Goal: Contribute content: Add original content to the website for others to see

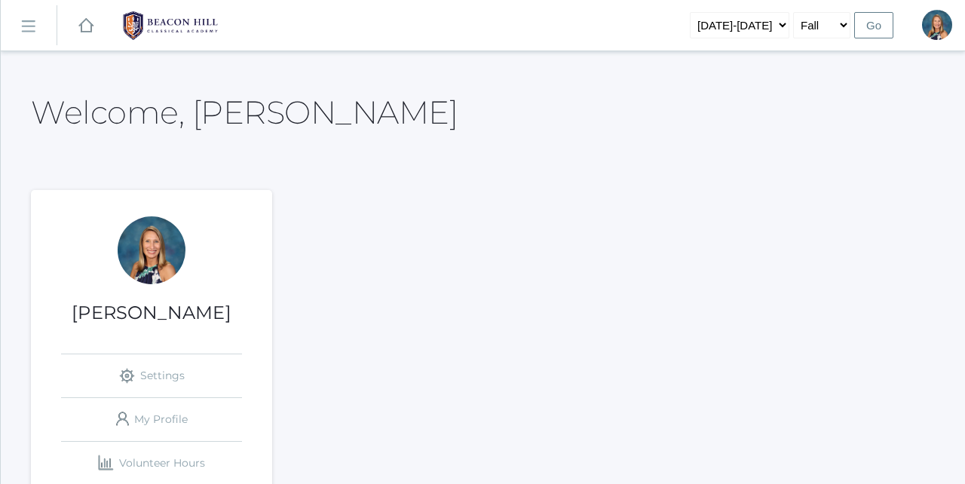
click at [36, 32] on link "icons/ui/navigation/hamburger Created with Sketch." at bounding box center [29, 25] width 56 height 41
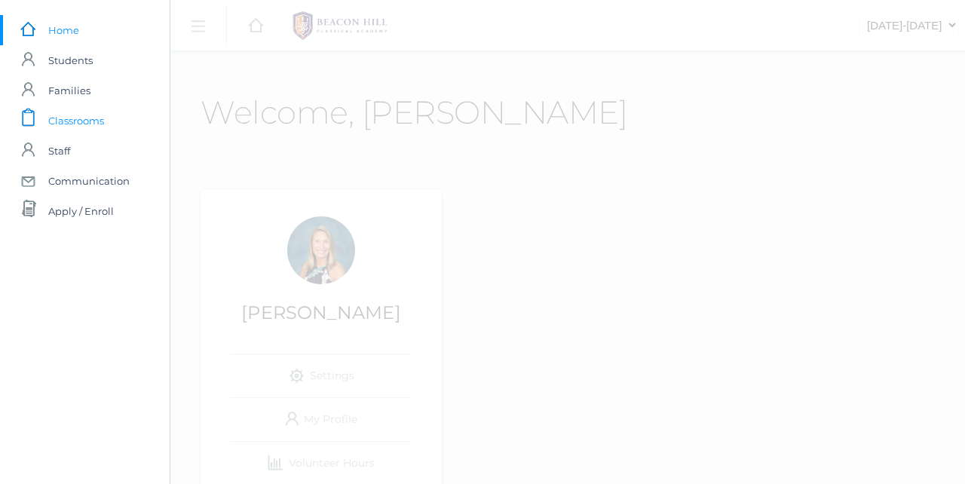
click at [68, 121] on span "Classrooms" at bounding box center [76, 121] width 56 height 30
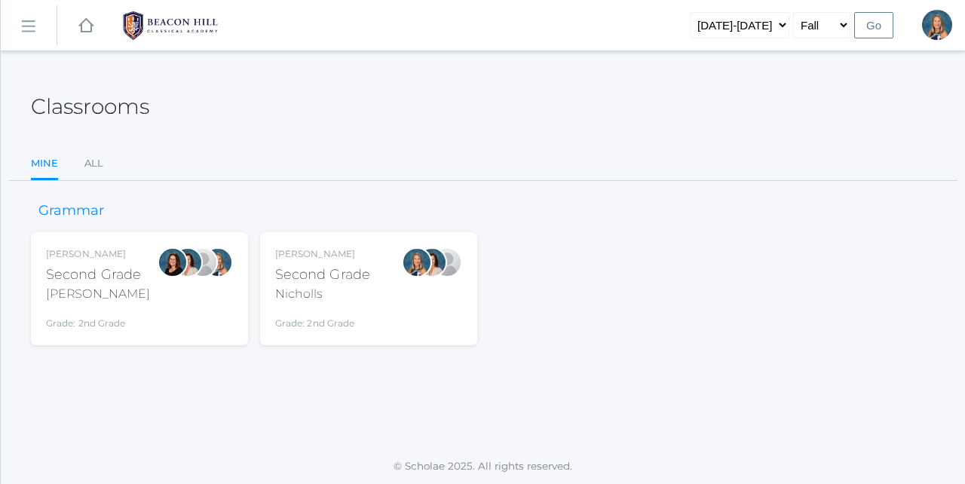
click at [359, 280] on div "Second Grade" at bounding box center [322, 275] width 95 height 20
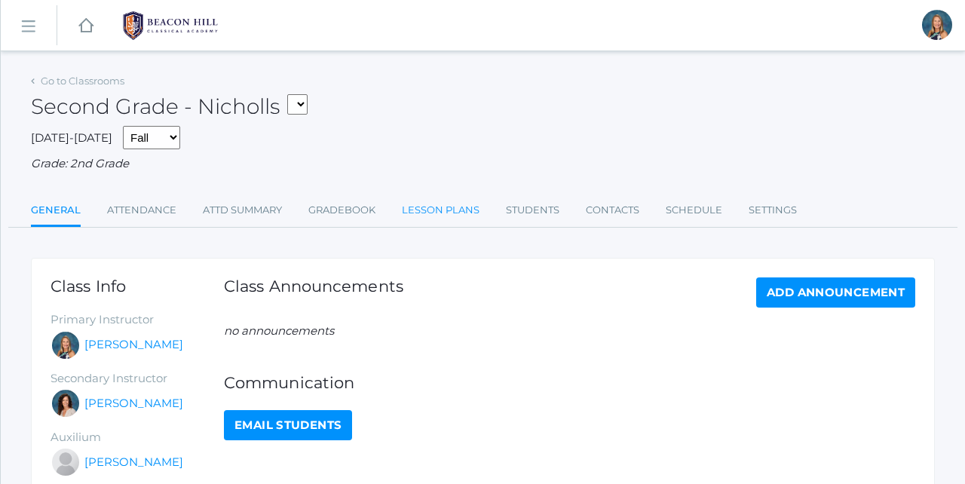
click at [431, 204] on link "Lesson Plans" at bounding box center [441, 210] width 78 height 30
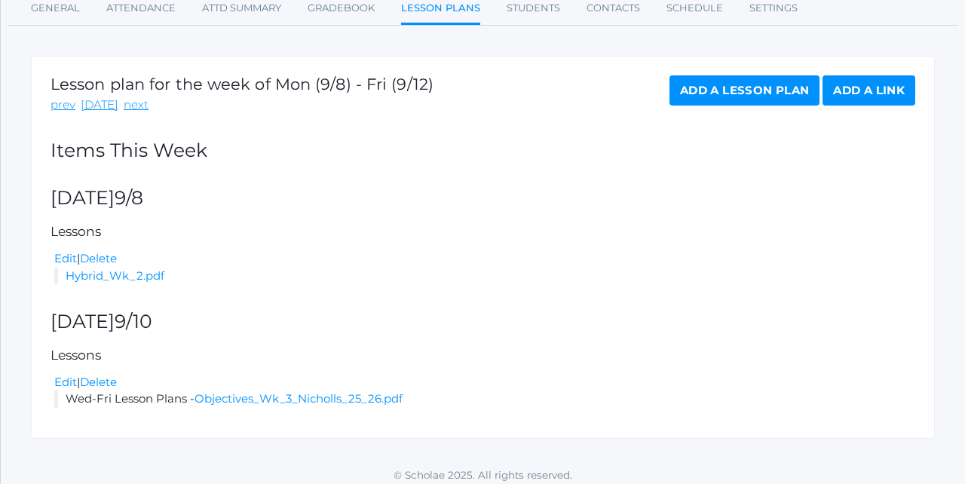
scroll to position [201, 0]
click at [133, 100] on link "next" at bounding box center [136, 105] width 25 height 17
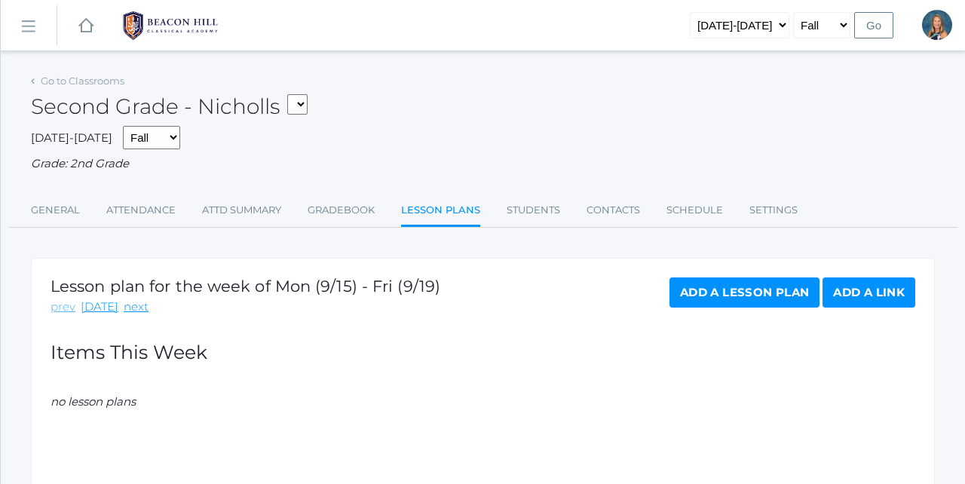
click at [61, 304] on link "prev" at bounding box center [62, 306] width 25 height 17
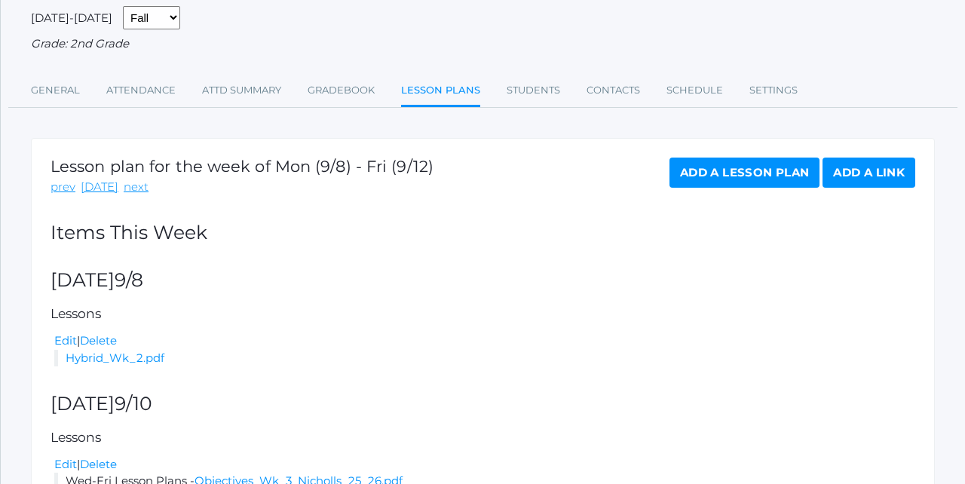
scroll to position [119, 0]
click at [127, 185] on link "next" at bounding box center [136, 187] width 25 height 17
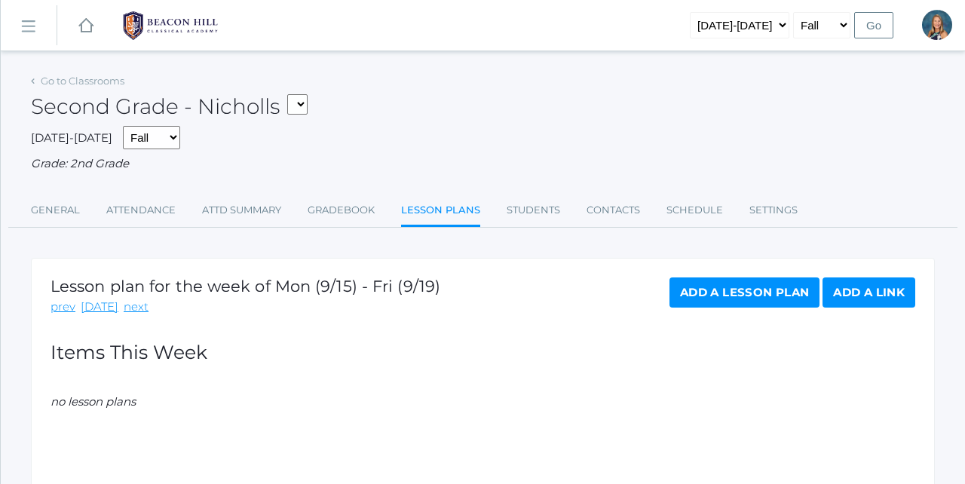
click at [714, 291] on link "Add a Lesson Plan" at bounding box center [744, 292] width 150 height 30
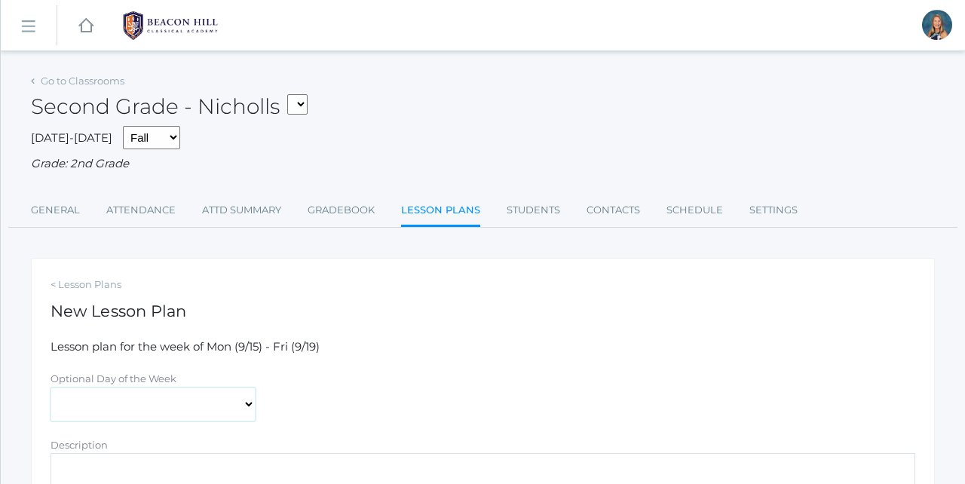
select select "2025-09-17"
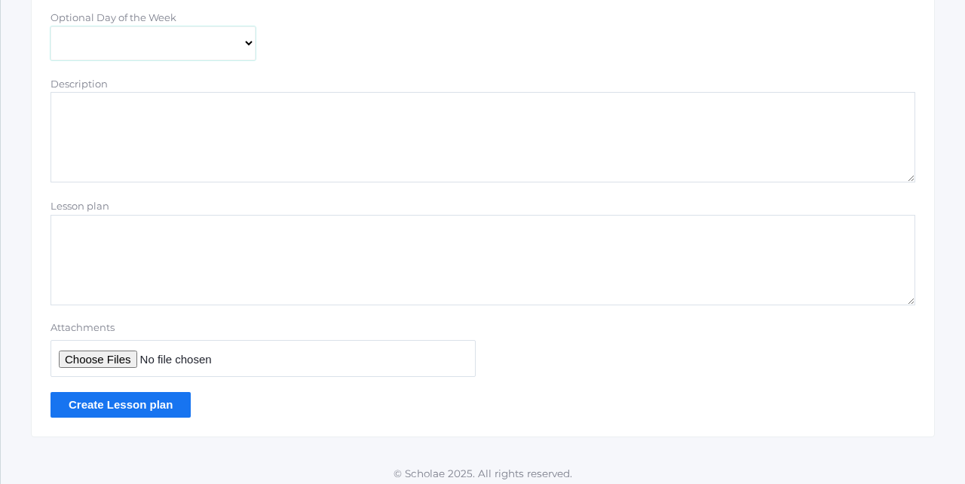
scroll to position [360, 0]
click at [98, 354] on input "Attachments" at bounding box center [262, 359] width 425 height 37
type input "C:\fakepath\Hybrid Wk 3.docx.pdf"
click at [123, 399] on input "Create Lesson plan" at bounding box center [120, 405] width 140 height 25
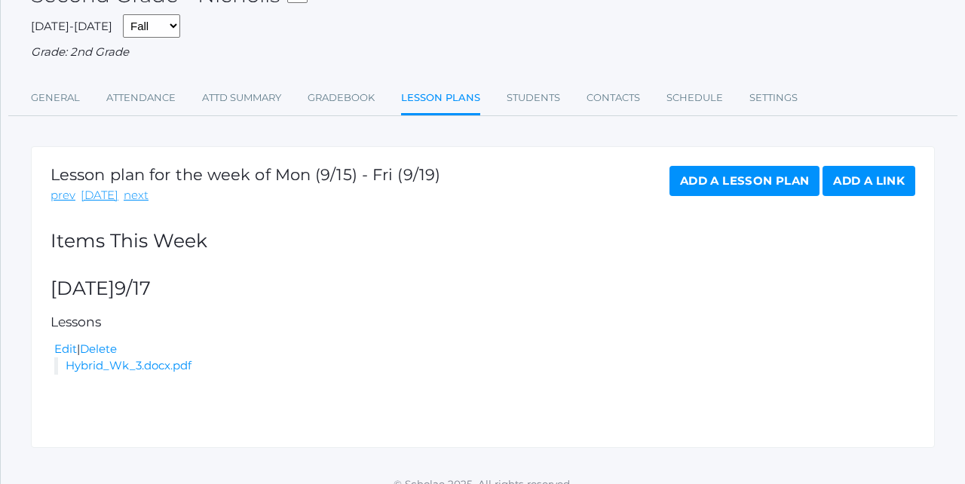
scroll to position [149, 0]
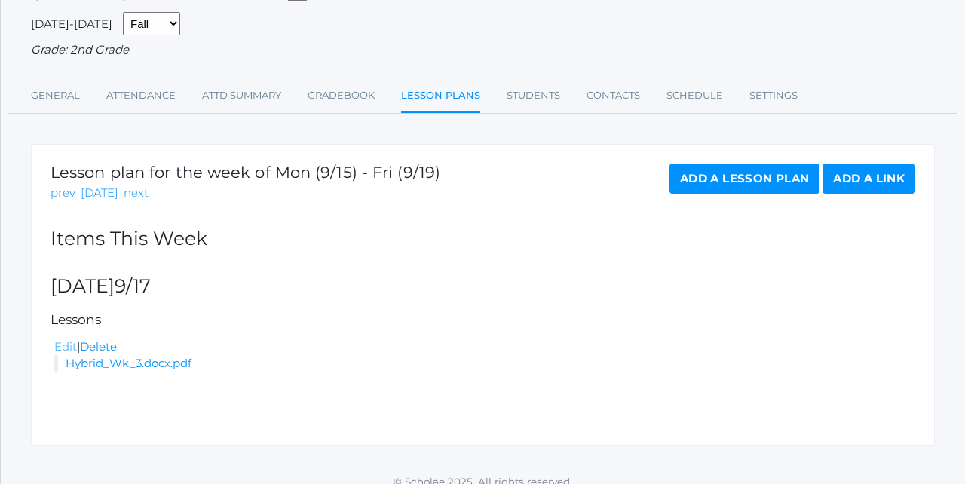
click at [60, 340] on link "Edit" at bounding box center [65, 346] width 23 height 14
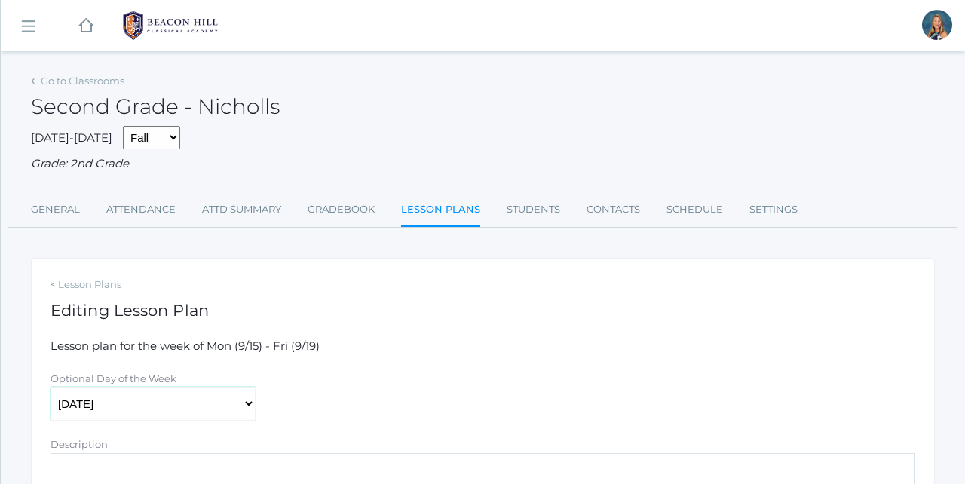
select select "2025-09-15"
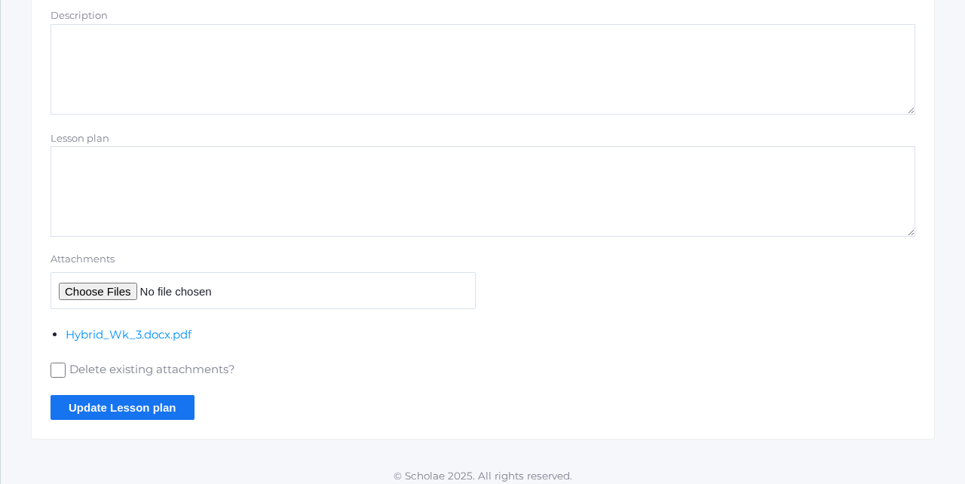
scroll to position [428, 0]
click at [106, 396] on input "Update Lesson plan" at bounding box center [122, 408] width 144 height 25
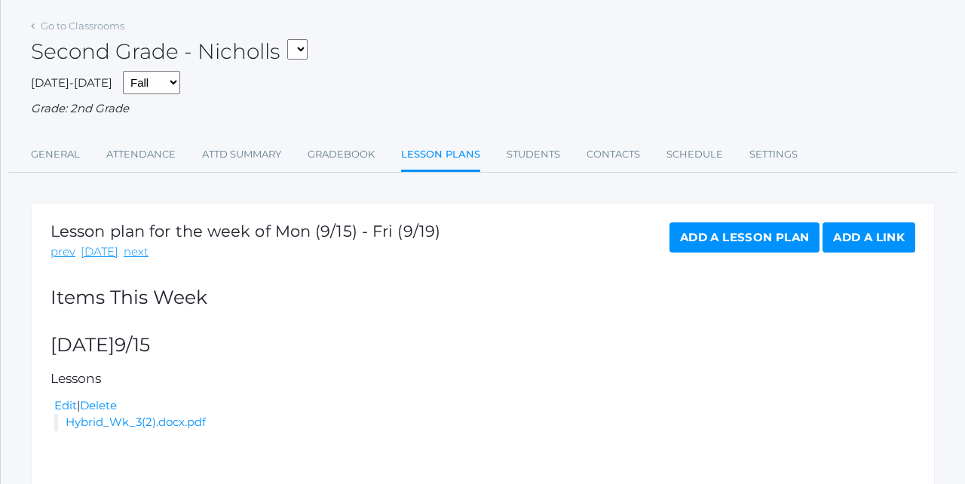
scroll to position [88, 0]
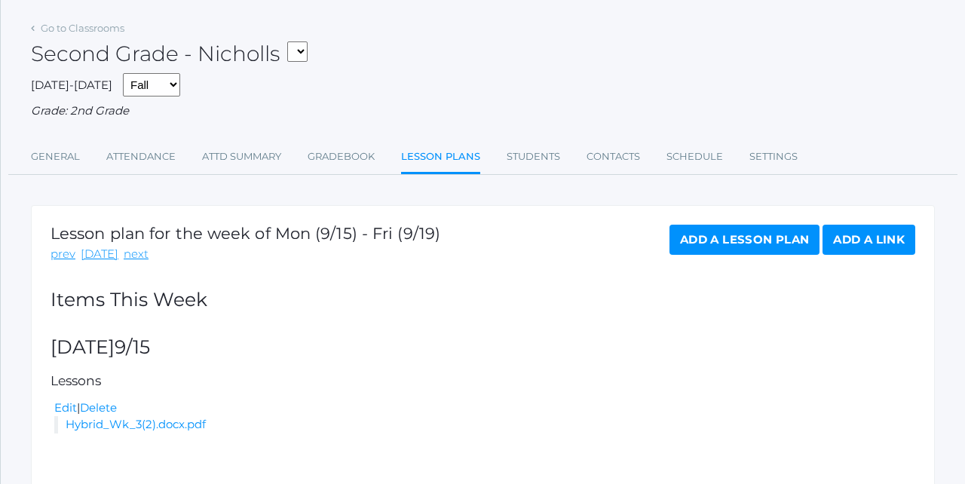
select select "1958"
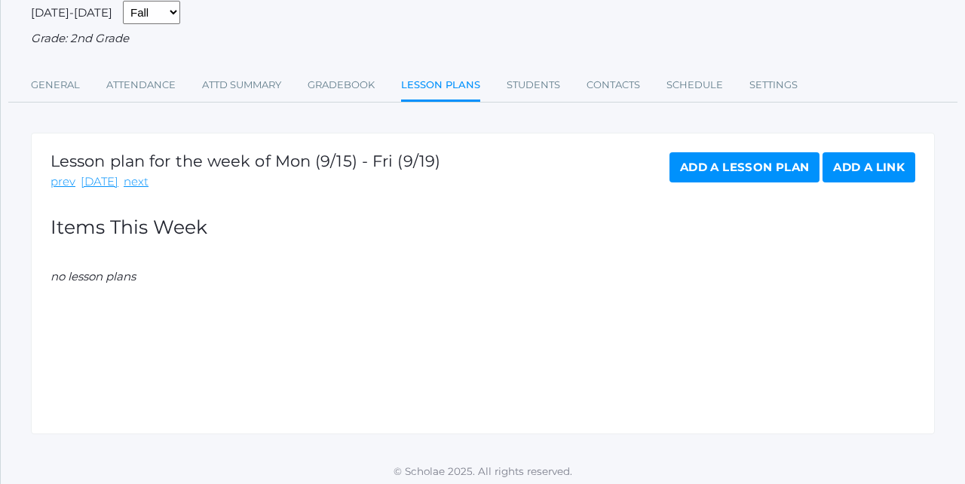
scroll to position [124, 0]
click at [708, 159] on link "Add a Lesson Plan" at bounding box center [744, 168] width 150 height 30
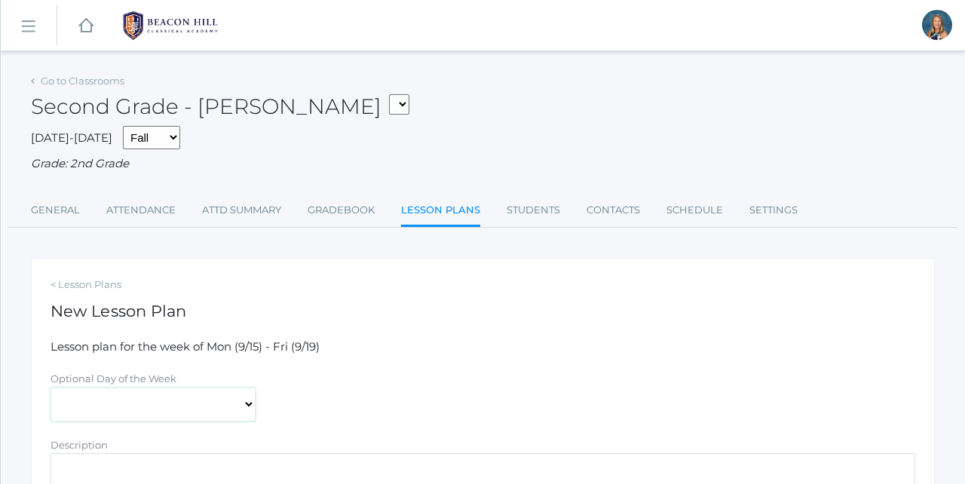
select select "[DATE]"
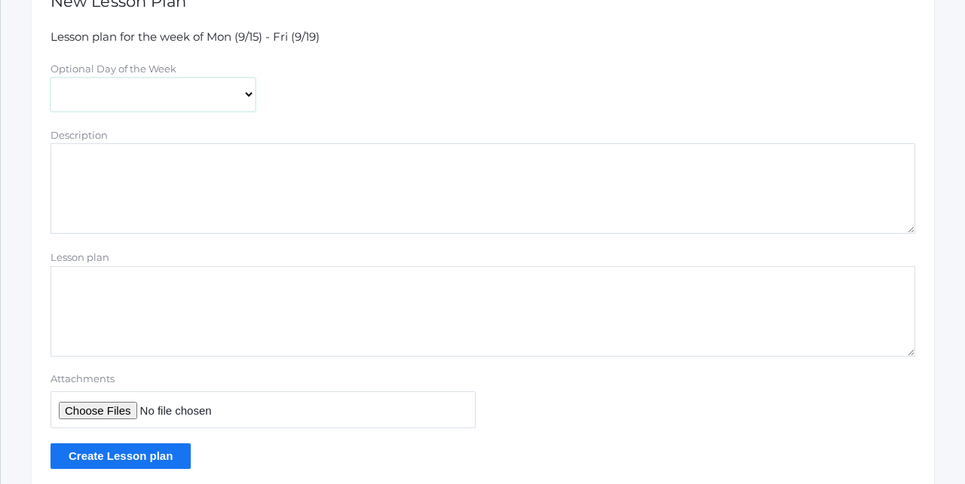
scroll to position [345, 0]
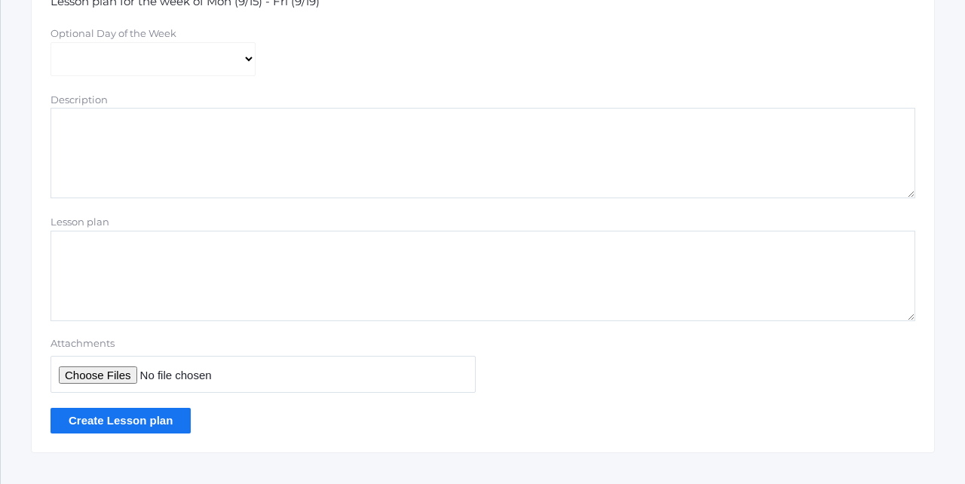
click at [112, 372] on input "Attachments" at bounding box center [262, 374] width 425 height 37
type input "C:\fakepath\Hybrid Wk 3.docx.pdf"
click at [115, 410] on input "Create Lesson plan" at bounding box center [120, 420] width 140 height 25
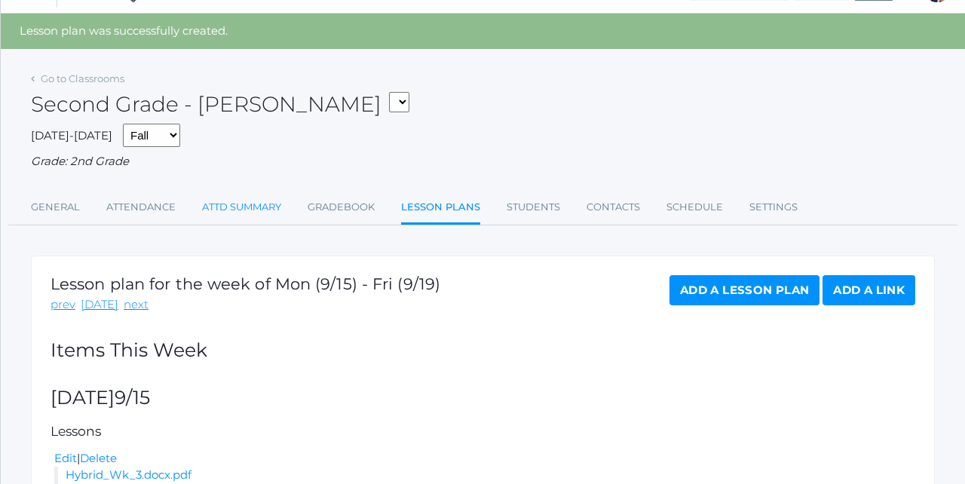
scroll to position [32, 0]
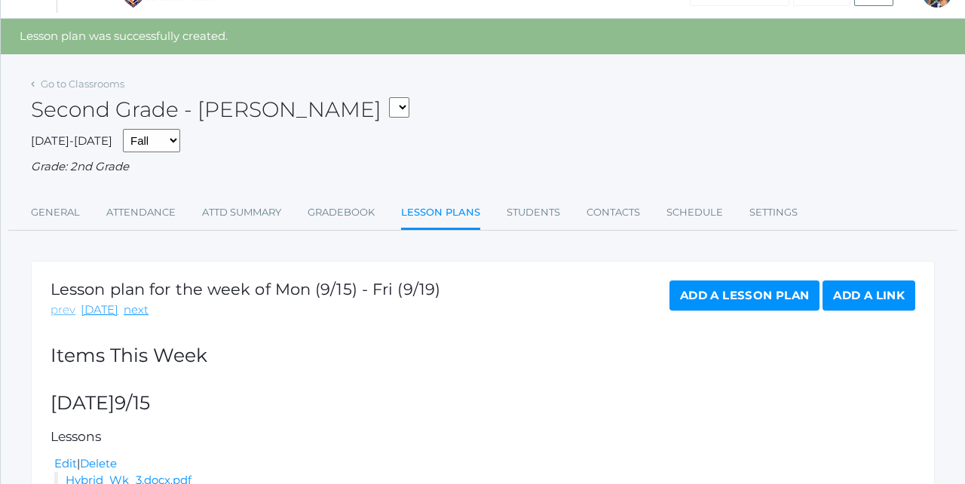
click at [57, 301] on link "prev" at bounding box center [62, 309] width 25 height 17
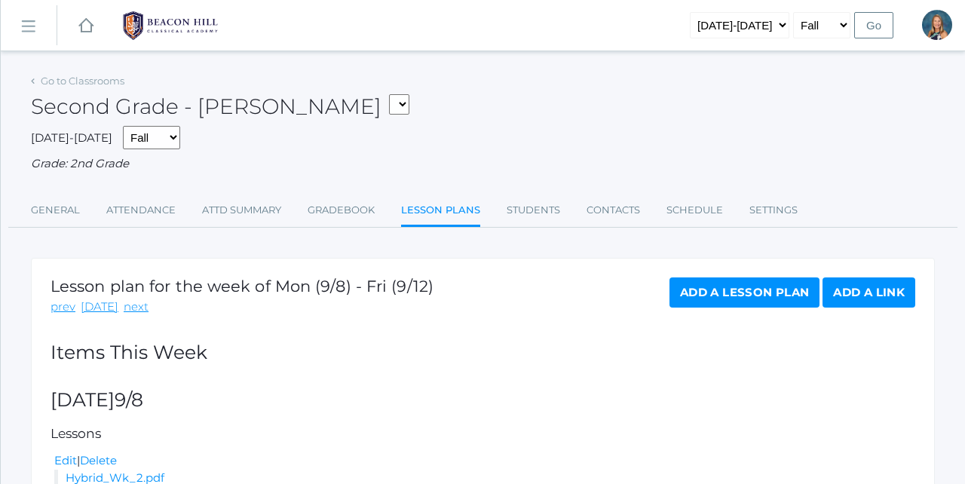
select select "1970"
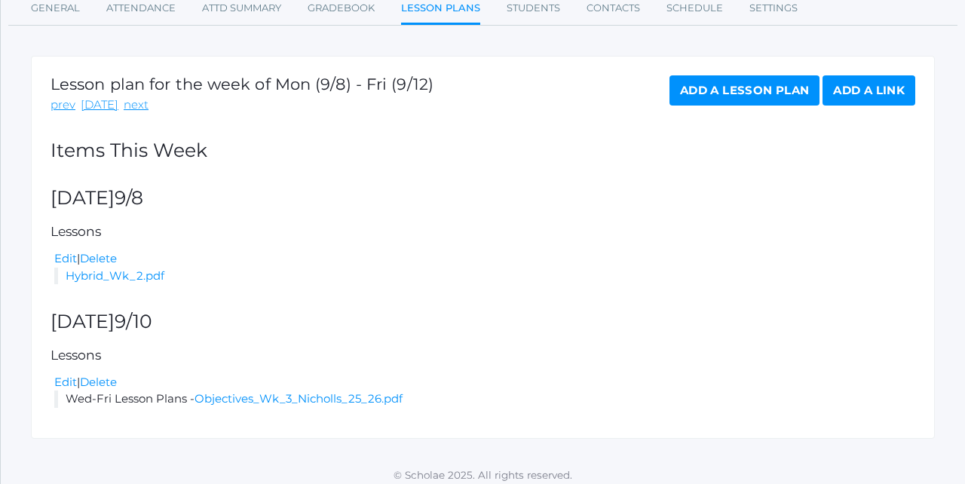
scroll to position [201, 0]
click at [127, 102] on link "next" at bounding box center [136, 105] width 25 height 17
